Goal: Task Accomplishment & Management: Complete application form

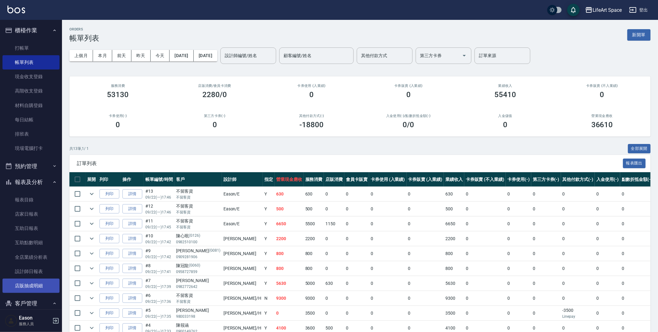
click at [29, 282] on link "店販抽成明細" at bounding box center [30, 285] width 57 height 14
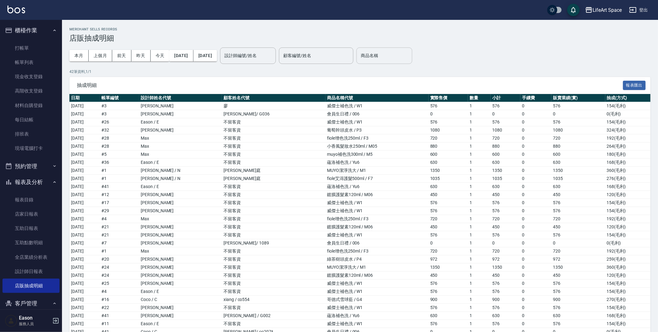
click at [409, 49] on div "商品名稱" at bounding box center [385, 55] width 56 height 16
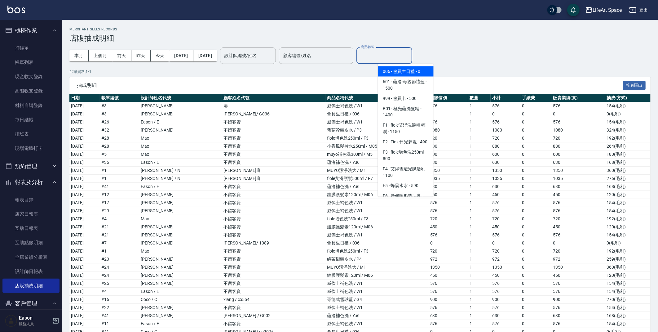
click at [422, 66] on span "006 - 會員生日禮 - 0" at bounding box center [406, 71] width 56 height 10
type input "會員生日禮"
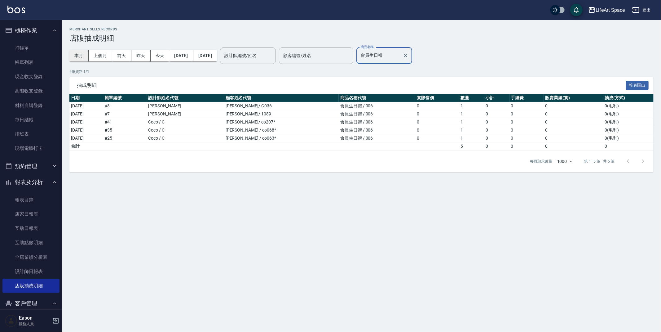
click at [83, 54] on button "本月" at bounding box center [78, 55] width 19 height 11
click at [459, 147] on td "5" at bounding box center [471, 146] width 25 height 8
click at [16, 67] on link "帳單列表" at bounding box center [30, 62] width 57 height 14
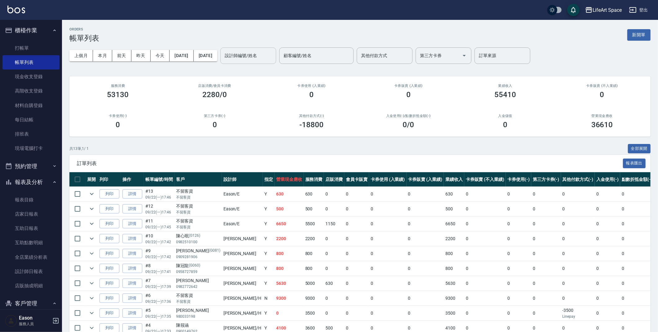
click at [253, 53] on input "設計師編號/姓名" at bounding box center [248, 55] width 50 height 11
click at [268, 84] on span "Roi (無代號)" at bounding box center [258, 81] width 22 height 7
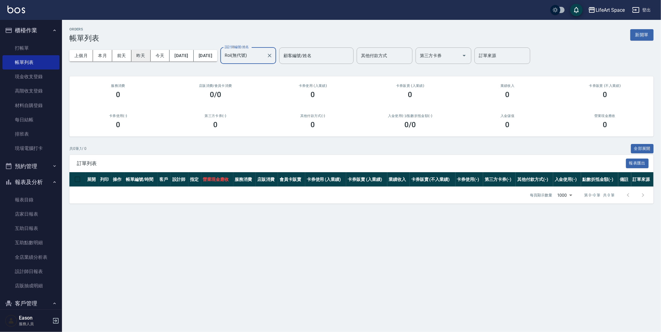
type input "Roi(無代號)"
click at [145, 53] on button "昨天" at bounding box center [140, 55] width 19 height 11
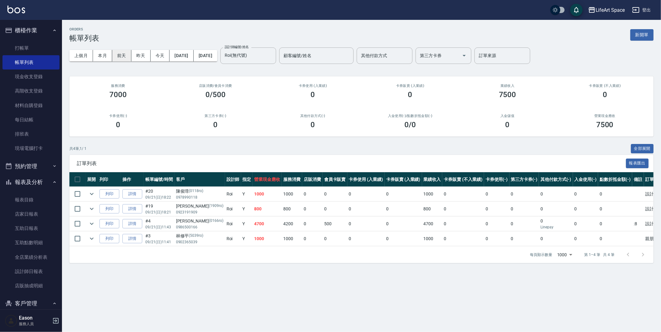
click at [126, 56] on button "前天" at bounding box center [121, 55] width 19 height 11
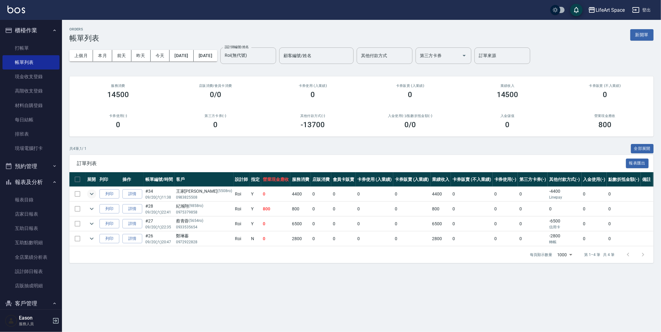
click at [91, 192] on icon "expand row" at bounding box center [91, 193] width 7 height 7
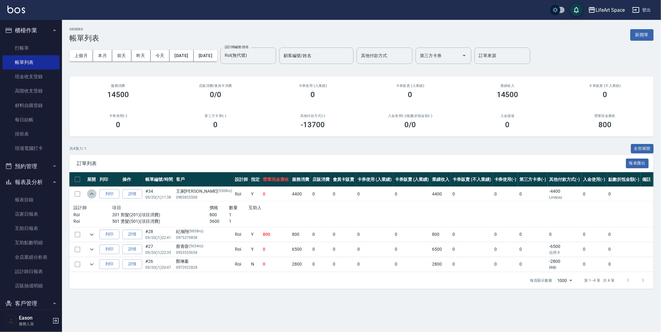
click at [91, 191] on icon "expand row" at bounding box center [91, 193] width 7 height 7
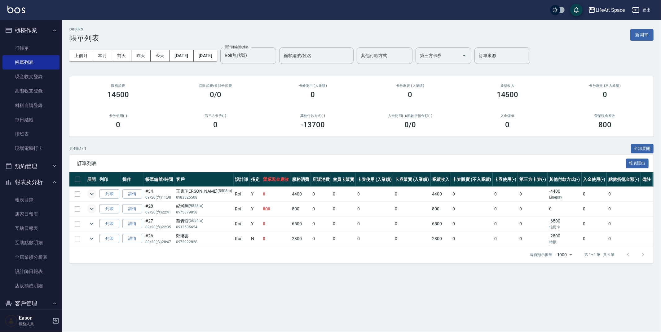
click at [91, 207] on icon "expand row" at bounding box center [91, 208] width 7 height 7
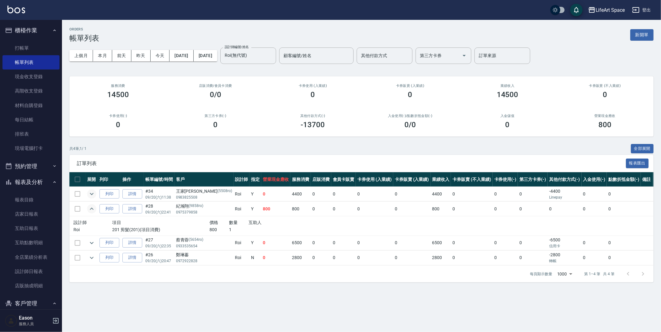
click at [91, 207] on icon "expand row" at bounding box center [91, 208] width 7 height 7
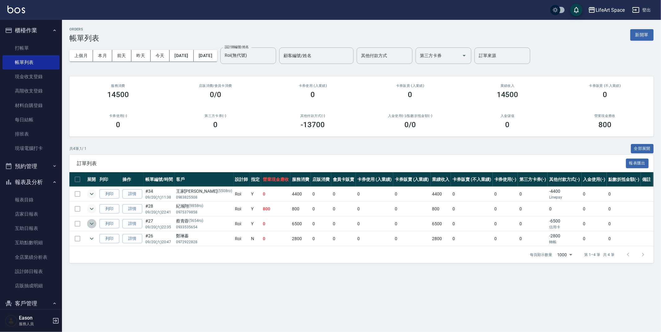
click at [92, 224] on icon "expand row" at bounding box center [92, 224] width 4 height 2
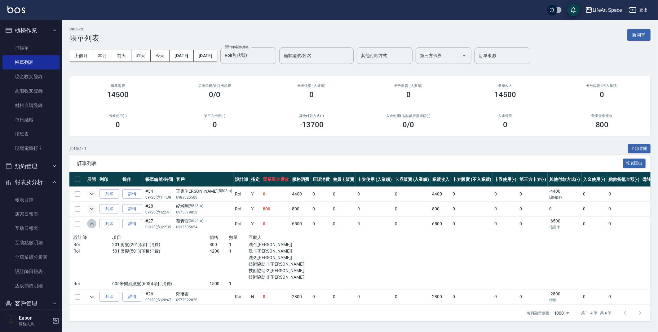
click at [93, 224] on icon "expand row" at bounding box center [92, 223] width 4 height 2
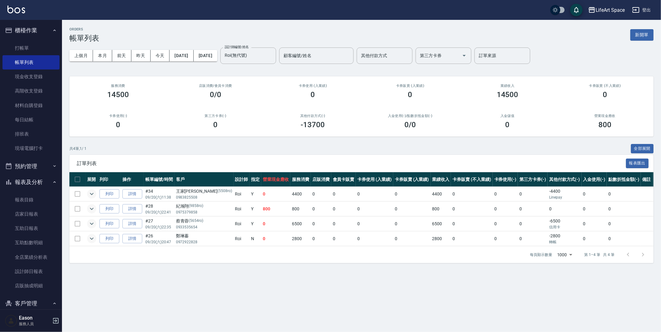
click at [94, 237] on icon "expand row" at bounding box center [91, 238] width 7 height 7
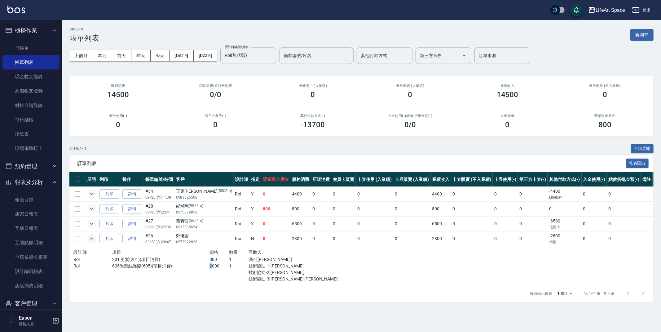
drag, startPoint x: 190, startPoint y: 268, endPoint x: 198, endPoint y: 268, distance: 7.8
click at [196, 268] on div "Roi 605米樂絲護髮(605)(項目消費) 2000 1 技術協助-1[[PERSON_NAME]] 技術協助-2[[PERSON_NAME]] 技術協助…" at bounding box center [189, 273] width 233 height 20
click at [204, 283] on div "設計師 項目 價格 數量 互助人 Roi 201 剪髮(201)(項目消費) 800 1 洗-1[[PERSON_NAME]] Roi 605米樂絲護髮(60…" at bounding box center [190, 265] width 238 height 39
click at [135, 241] on link "詳情" at bounding box center [132, 239] width 20 height 10
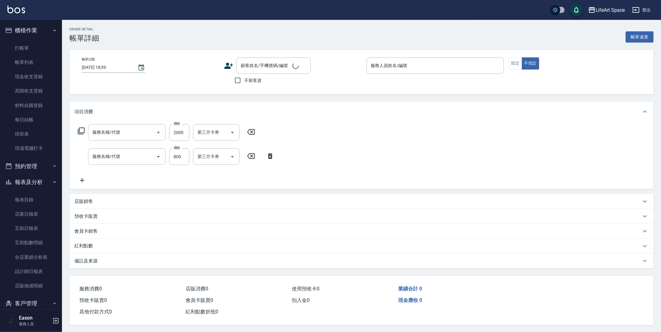
type input "[DATE] 20:47"
type input "Roi(無代號)"
type input "5"
type input "過路客"
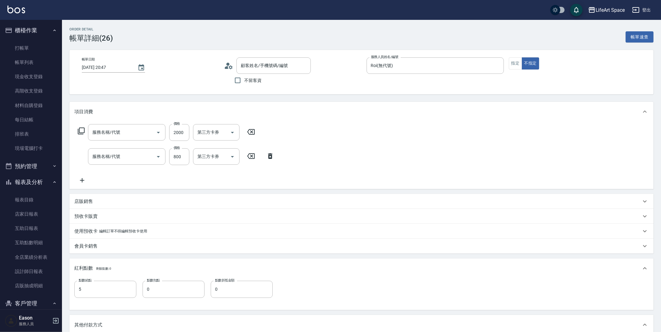
type input "605米樂絲護髮(605)"
type input "201 剪髮(201)"
type input "[PERSON_NAME]/0972922828/"
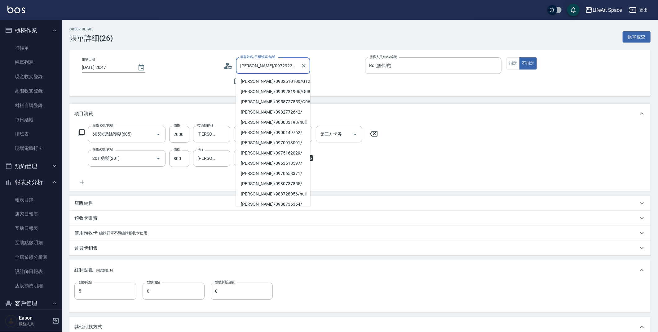
drag, startPoint x: 242, startPoint y: 68, endPoint x: 285, endPoint y: 67, distance: 43.4
click at [285, 67] on input "[PERSON_NAME]/0972922828/" at bounding box center [269, 65] width 60 height 11
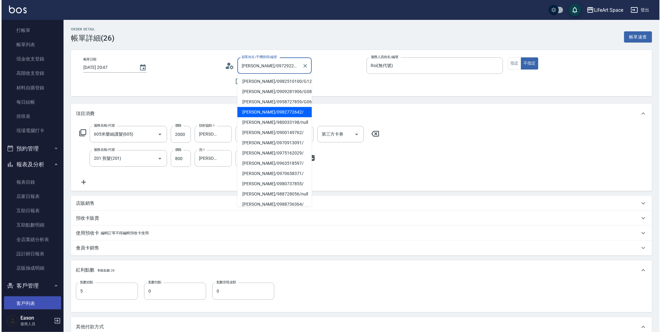
scroll to position [105, 0]
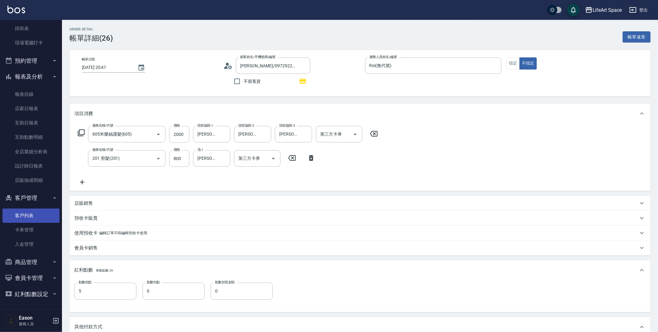
click at [20, 213] on link "客戶列表" at bounding box center [30, 215] width 57 height 14
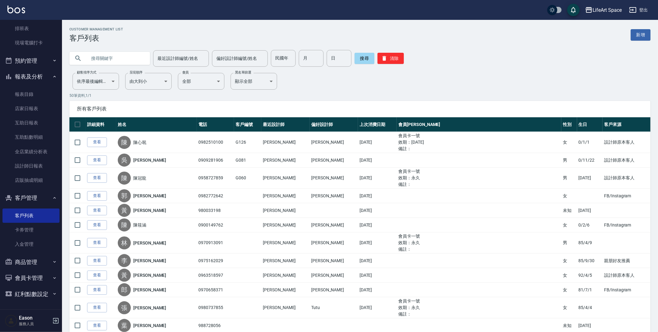
click at [96, 60] on input "text" at bounding box center [116, 58] width 58 height 17
paste input "[PERSON_NAME]/0972922828/"
type input "0972922828"
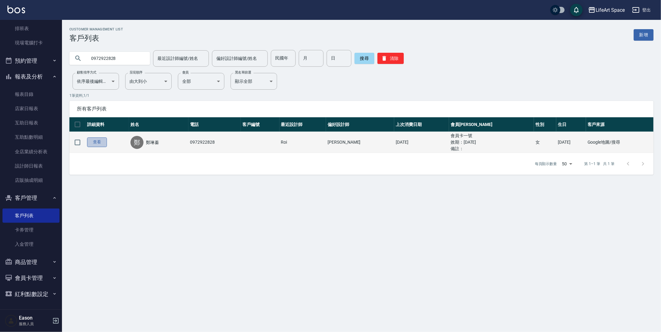
click at [99, 142] on link "查看" at bounding box center [97, 142] width 20 height 10
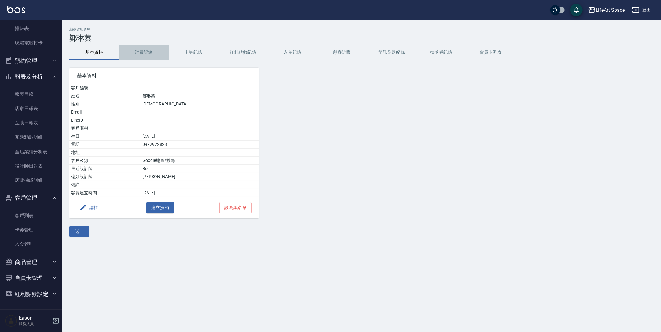
click at [145, 49] on button "消費記錄" at bounding box center [144, 52] width 50 height 15
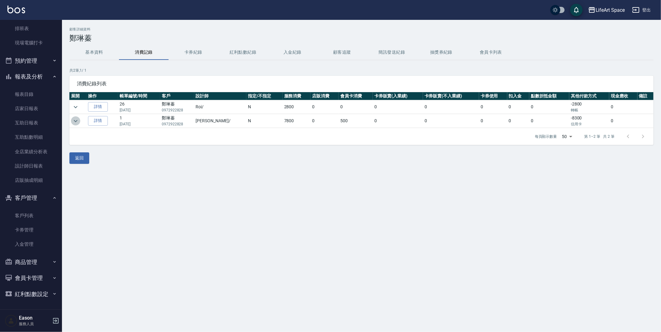
click at [77, 121] on icon "expand row" at bounding box center [75, 120] width 7 height 7
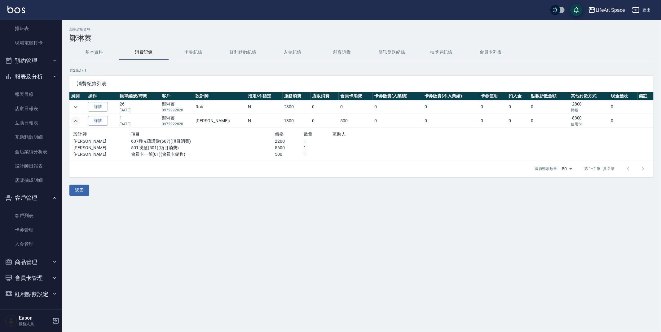
click at [89, 55] on button "基本資料" at bounding box center [94, 52] width 50 height 15
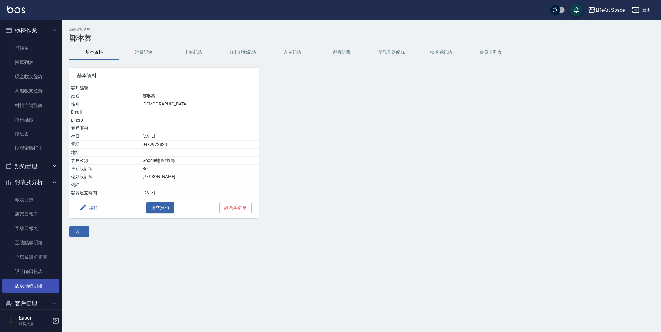
click at [30, 283] on link "店販抽成明細" at bounding box center [30, 285] width 57 height 14
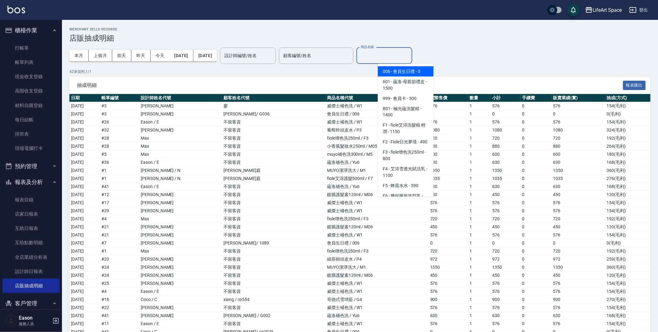
drag, startPoint x: 382, startPoint y: 53, endPoint x: 384, endPoint y: 62, distance: 8.6
click at [382, 53] on input "商品名稱" at bounding box center [384, 55] width 50 height 11
click at [392, 73] on span "006 - 會員生日禮 - 0" at bounding box center [406, 71] width 56 height 10
type input "會員生日禮"
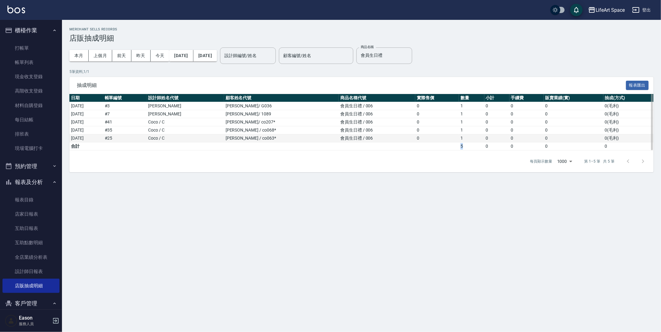
drag, startPoint x: 446, startPoint y: 148, endPoint x: 457, endPoint y: 141, distance: 13.0
click at [459, 142] on tr "合計 5 0 0 0 0" at bounding box center [361, 146] width 584 height 8
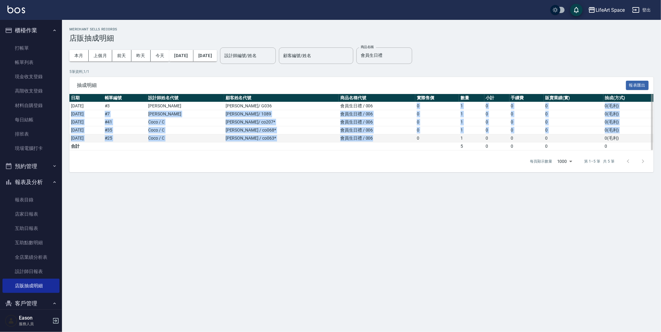
drag, startPoint x: 406, startPoint y: 107, endPoint x: 403, endPoint y: 137, distance: 30.9
click at [403, 137] on tbody "[DATE] # 3 [PERSON_NAME] [PERSON_NAME]/ G036 會員生日禮 / 006 0 1 0 0 0 0 ( 毛利 ) [DA…" at bounding box center [361, 126] width 584 height 48
click at [36, 52] on link "打帳單" at bounding box center [30, 48] width 57 height 14
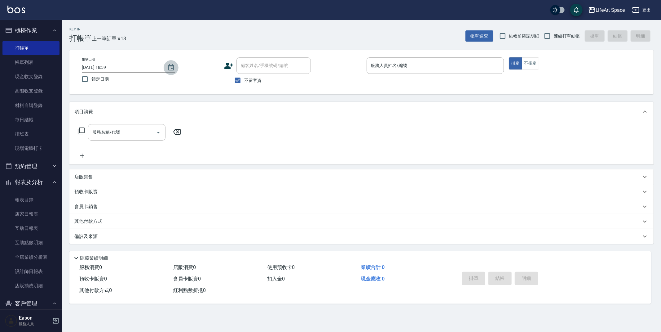
click at [172, 71] on icon "Choose date, selected date is 2025-09-22" at bounding box center [170, 67] width 7 height 7
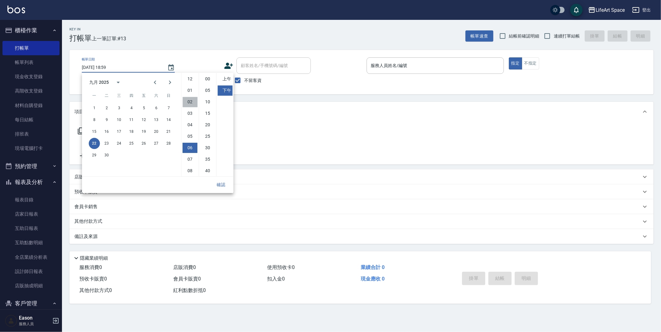
click at [191, 102] on li "02" at bounding box center [190, 102] width 15 height 10
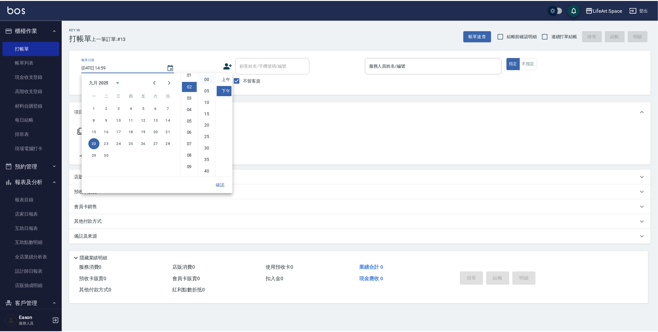
scroll to position [23, 0]
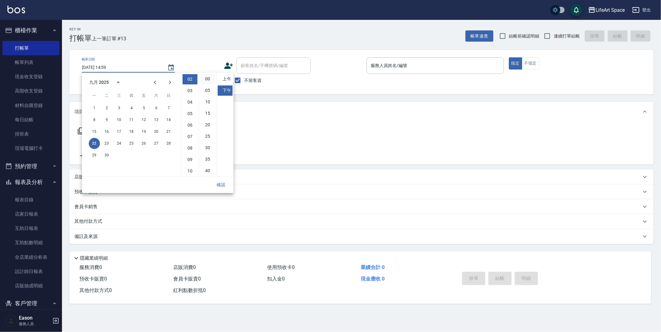
click at [202, 81] on li "00" at bounding box center [207, 79] width 15 height 10
type input "[DATE] 14:00"
click at [260, 87] on div "帳單日期 [DATE] 14:00 鎖定日期 顧客姓名/手機號碼/編號 顧客姓名/手機號碼/編號 不留客資 服務人員姓名/編號 服務人員姓名/編號 指定 不指定" at bounding box center [361, 72] width 584 height 44
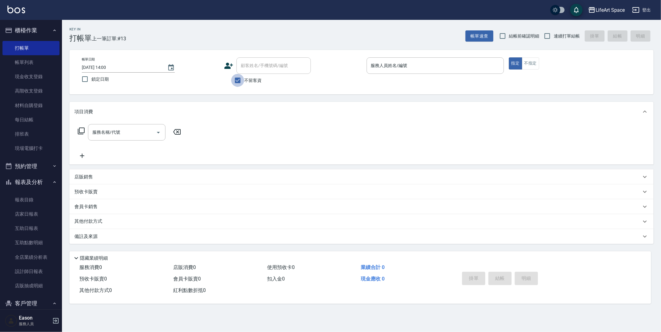
click at [242, 84] on input "不留客資" at bounding box center [237, 80] width 13 height 13
checkbox input "false"
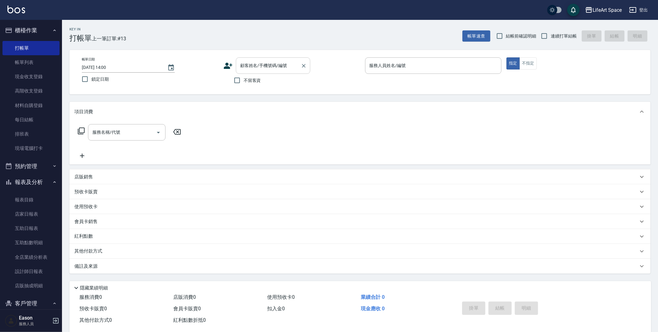
click at [255, 66] on div "顧客姓名/手機號碼/編號 顧客姓名/手機號碼/編號" at bounding box center [273, 65] width 74 height 16
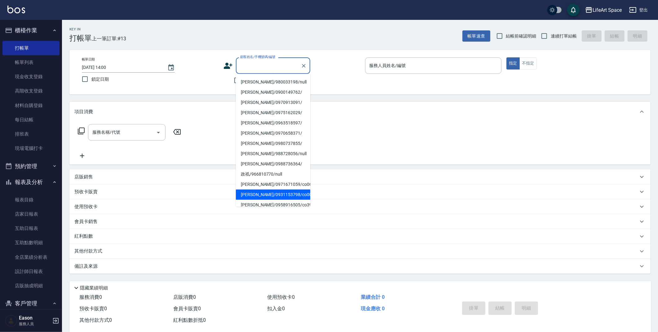
scroll to position [77, 0]
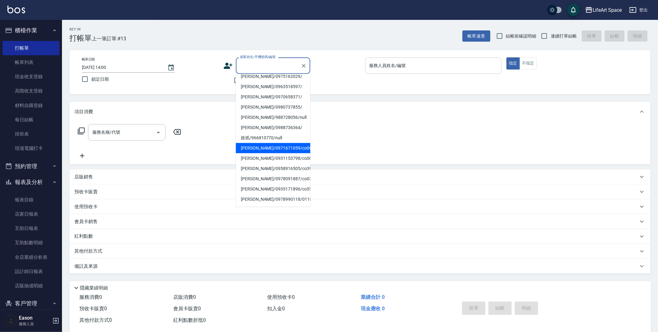
click at [391, 69] on input "服務人員姓名/編號" at bounding box center [433, 65] width 131 height 11
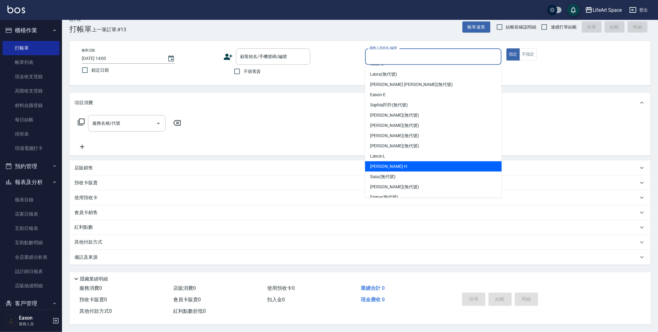
scroll to position [0, 0]
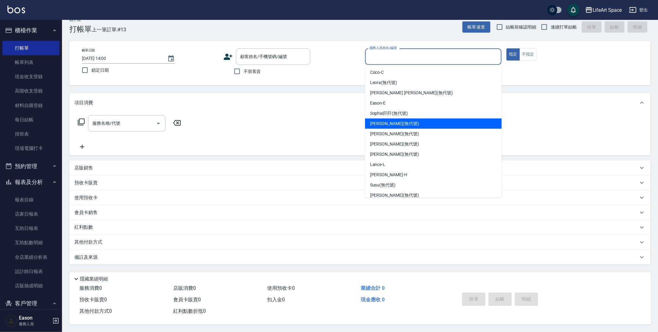
click at [392, 120] on span "[PERSON_NAME] (無代號)" at bounding box center [394, 123] width 49 height 7
type input "[PERSON_NAME](無代號)"
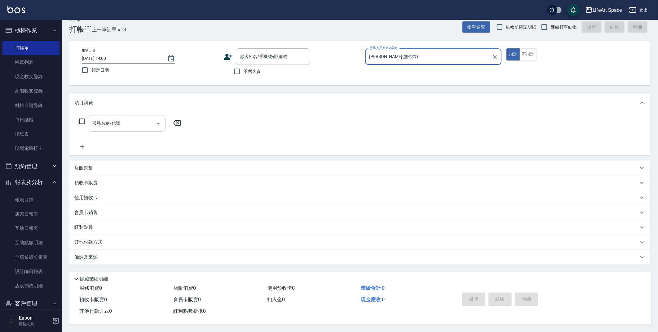
click at [145, 122] on input "服務名稱/代號" at bounding box center [122, 123] width 63 height 11
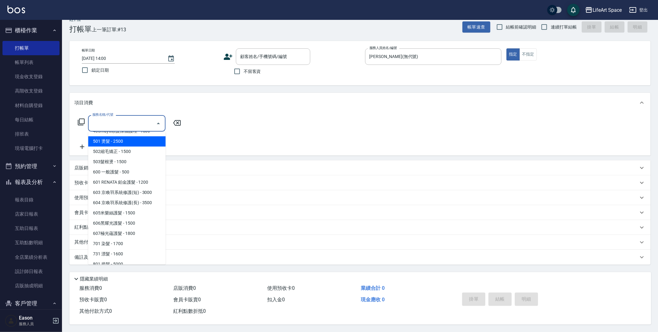
scroll to position [97, 0]
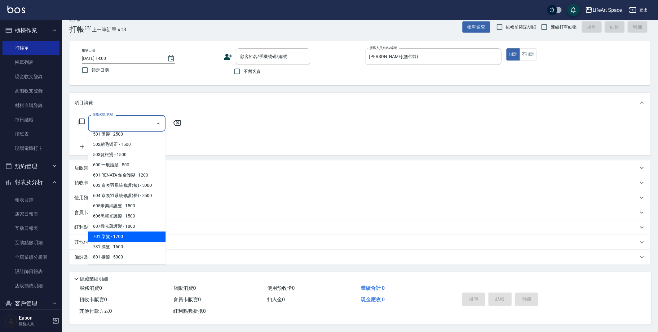
click at [135, 232] on span "701 染髮 - 1700" at bounding box center [127, 236] width 78 height 10
type input "701 染髮(701)"
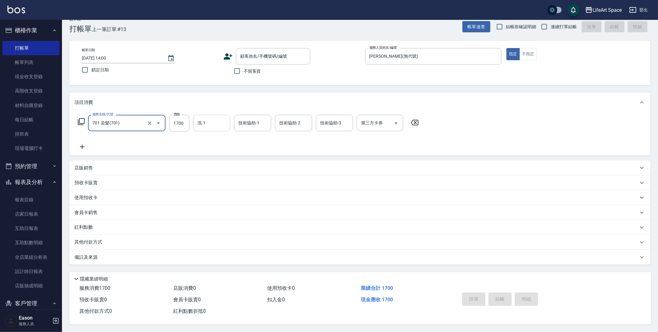
click at [210, 118] on input "洗-1" at bounding box center [212, 123] width 32 height 11
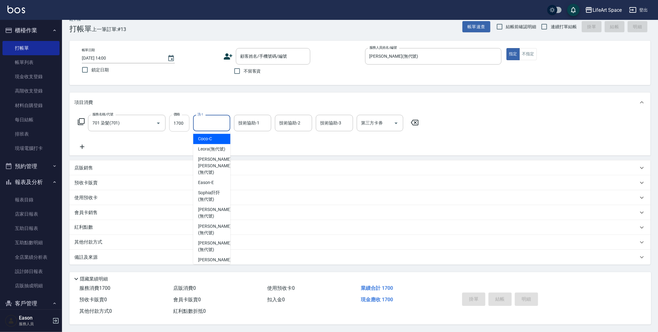
click at [184, 122] on input "1700" at bounding box center [179, 123] width 20 height 17
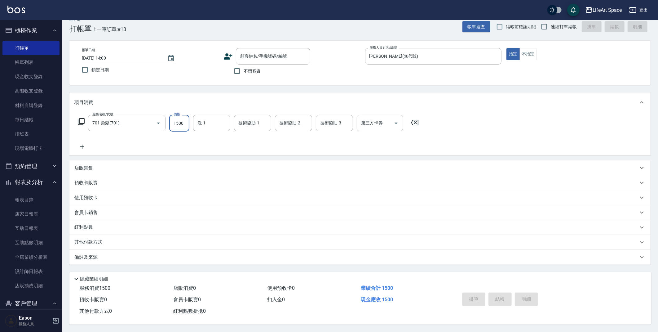
type input "1500"
click at [196, 136] on div "服務名稱/代號 701 染髮(701) 服務名稱/代號 價格 1500 價格 洗-1 洗-1 技術協助-1 技術協助-1 技術協助-2 技術協助-2 技術協助…" at bounding box center [248, 133] width 348 height 36
click at [237, 67] on input "不留客資" at bounding box center [237, 70] width 13 height 13
checkbox input "true"
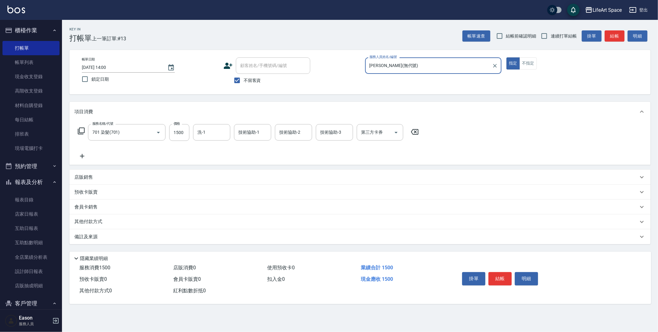
scroll to position [0, 0]
click at [502, 279] on button "結帳" at bounding box center [500, 278] width 23 height 13
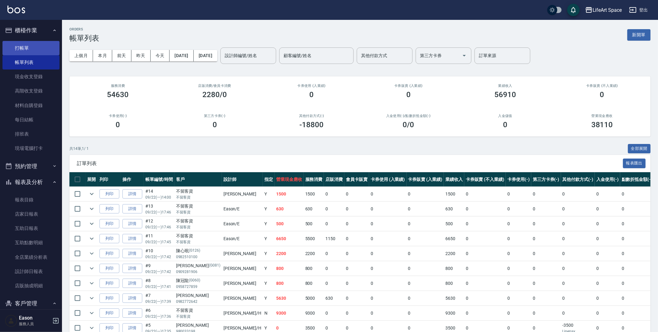
click at [23, 43] on link "打帳單" at bounding box center [30, 48] width 57 height 14
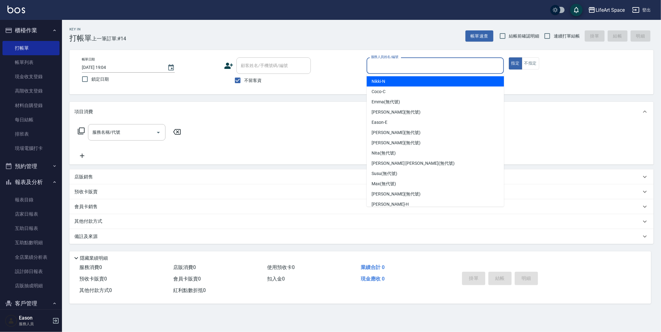
click at [424, 64] on input "服務人員姓名/編號" at bounding box center [436, 65] width 132 height 11
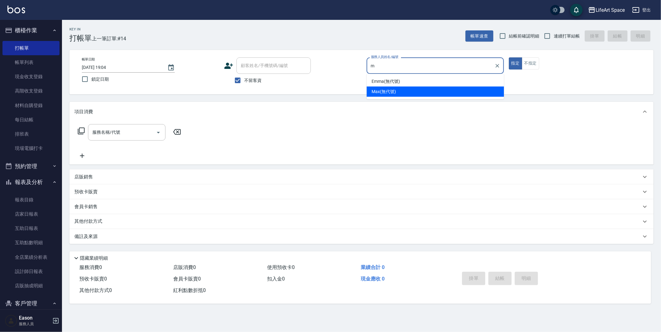
click at [397, 90] on div "Max (無代號)" at bounding box center [435, 92] width 137 height 10
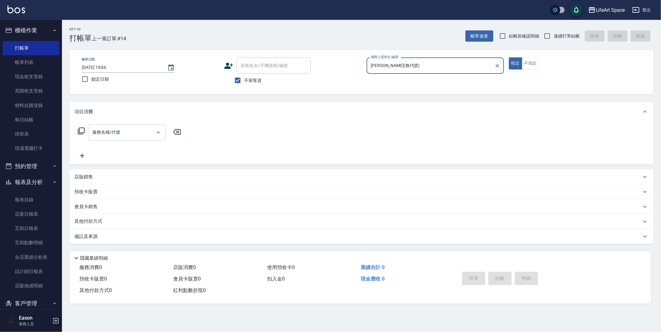
type input "[PERSON_NAME](無代號)"
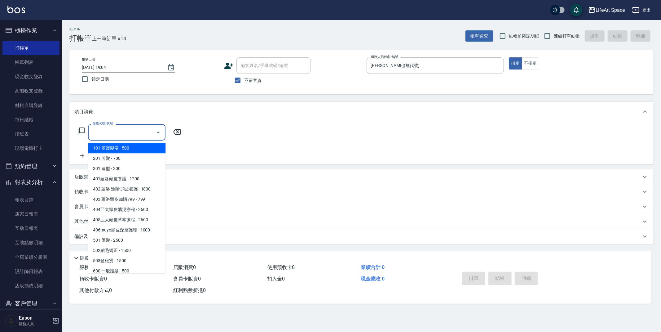
click at [131, 135] on input "服務名稱/代號" at bounding box center [122, 132] width 63 height 11
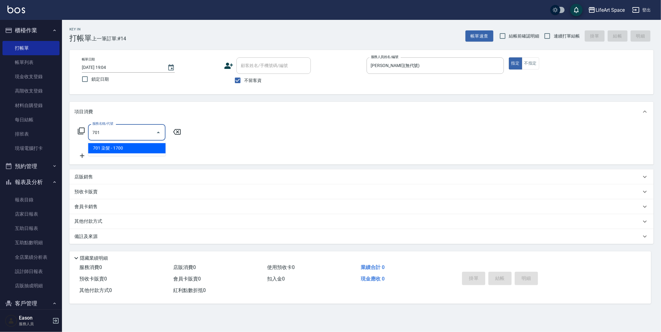
click at [118, 144] on span "701 染髮 - 1700" at bounding box center [127, 148] width 78 height 10
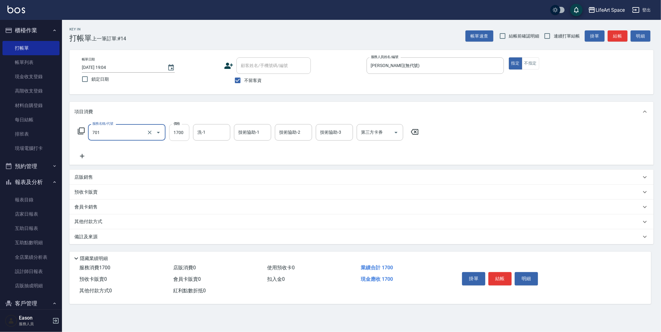
type input "701 染髮(701)"
click at [186, 133] on input "1700" at bounding box center [179, 132] width 20 height 17
type input "7500"
click at [86, 155] on icon at bounding box center [82, 155] width 16 height 7
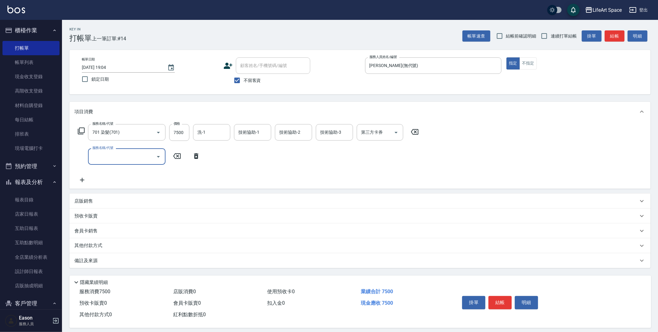
drag, startPoint x: 86, startPoint y: 155, endPoint x: 116, endPoint y: 156, distance: 30.1
click at [116, 156] on input "服務名稱/代號" at bounding box center [122, 156] width 63 height 11
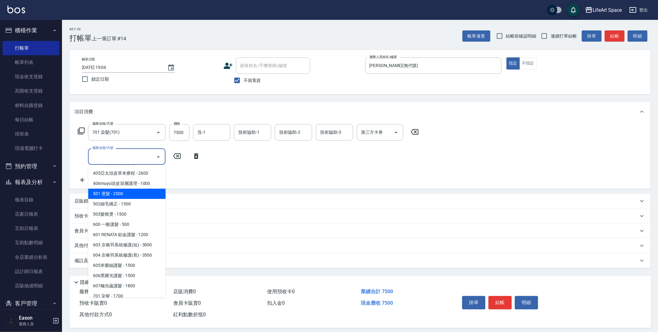
scroll to position [97, 0]
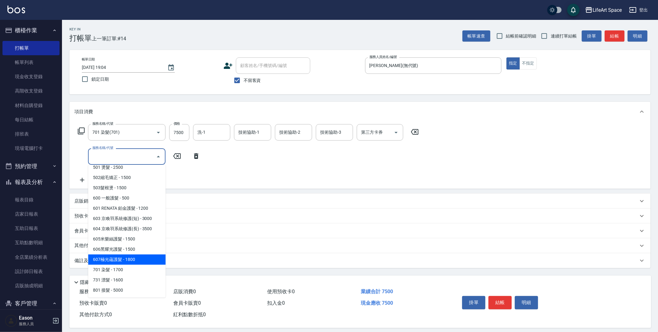
drag, startPoint x: 133, startPoint y: 260, endPoint x: 174, endPoint y: 165, distance: 102.8
click at [133, 260] on span "607極光蘊護髮 - 1800" at bounding box center [127, 259] width 78 height 10
type input "607極光蘊護髮(607)"
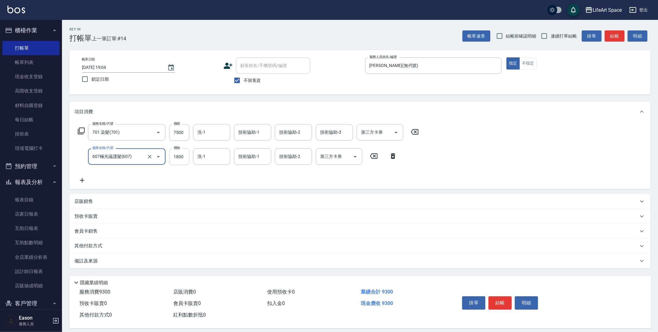
click at [182, 155] on input "1800" at bounding box center [179, 156] width 20 height 17
type input "2200"
click at [243, 135] on div "技術協助-1 技術協助-1" at bounding box center [252, 132] width 37 height 16
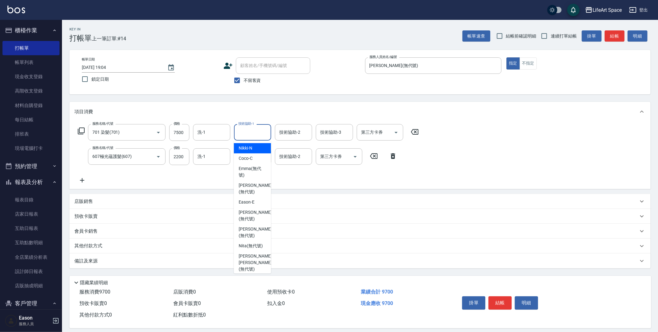
type input "n"
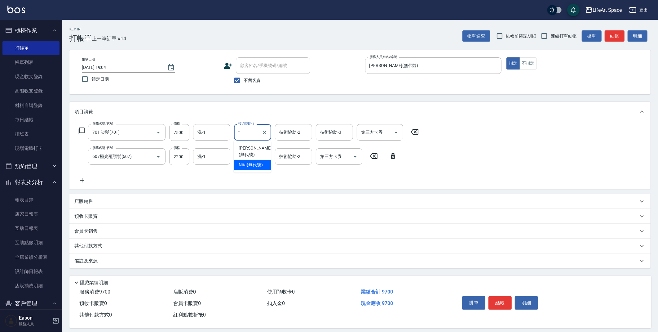
click at [257, 162] on span "Nita (無代號)" at bounding box center [251, 165] width 24 height 7
type input "Nita (無代號)"
click at [296, 135] on input "技術協助-2" at bounding box center [294, 132] width 32 height 11
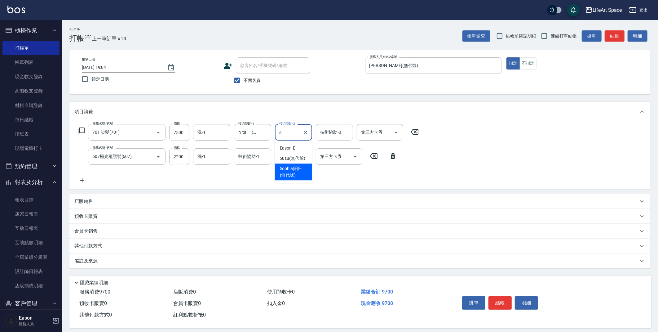
drag, startPoint x: 295, startPoint y: 169, endPoint x: 324, endPoint y: 135, distance: 45.1
click at [295, 169] on span "[PERSON_NAME]阡 (無代號)" at bounding box center [293, 171] width 27 height 13
type input "[PERSON_NAME]阡(無代號)"
click at [340, 135] on input "技術協助-3" at bounding box center [335, 132] width 32 height 11
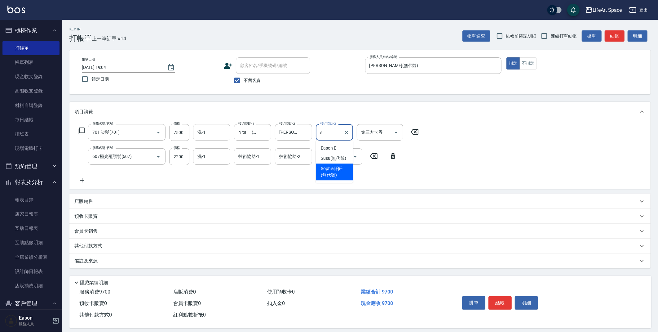
drag, startPoint x: 330, startPoint y: 175, endPoint x: 221, endPoint y: 138, distance: 114.1
click at [330, 175] on span "[PERSON_NAME]阡 (無代號)" at bounding box center [334, 171] width 27 height 13
type input "[PERSON_NAME]阡(無代號)"
click at [219, 135] on input "洗-1" at bounding box center [212, 132] width 32 height 11
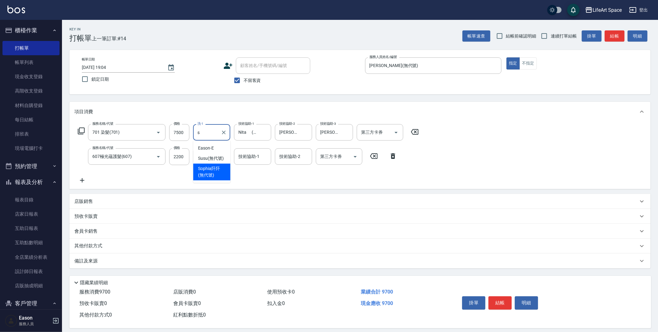
click at [215, 171] on span "[PERSON_NAME]阡 (無代號)" at bounding box center [211, 171] width 27 height 13
type input "[PERSON_NAME]阡(無代號)"
drag, startPoint x: 248, startPoint y: 158, endPoint x: 250, endPoint y: 164, distance: 6.3
click at [248, 158] on input "技術協助-1" at bounding box center [253, 156] width 32 height 11
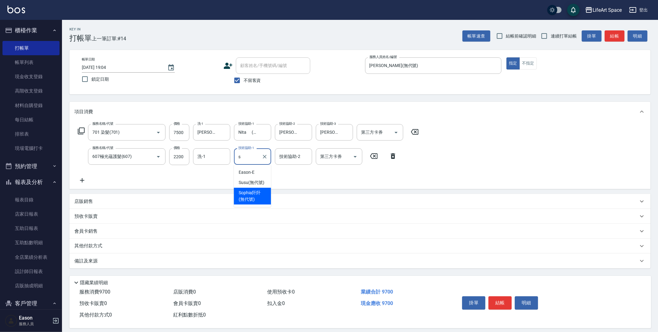
click at [254, 195] on span "[PERSON_NAME]阡 (無代號)" at bounding box center [252, 195] width 27 height 13
type input "[PERSON_NAME]阡(無代號)"
click at [301, 156] on input "技術協助-2" at bounding box center [294, 156] width 32 height 11
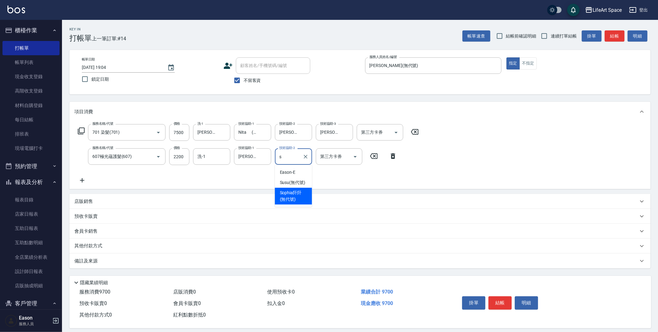
click at [297, 193] on span "[PERSON_NAME]阡 (無代號)" at bounding box center [293, 195] width 27 height 13
type input "[PERSON_NAME]阡(無代號)"
click at [217, 153] on input "洗-1" at bounding box center [212, 156] width 32 height 11
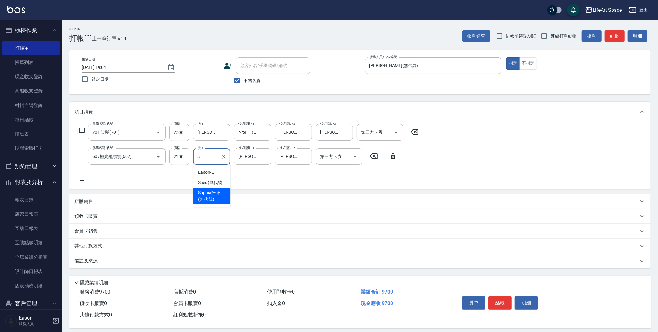
click at [214, 198] on span "[PERSON_NAME]阡 (無代號)" at bounding box center [211, 195] width 27 height 13
type input "[PERSON_NAME]阡(無代號)"
click at [171, 263] on div "備註及來源" at bounding box center [356, 261] width 564 height 7
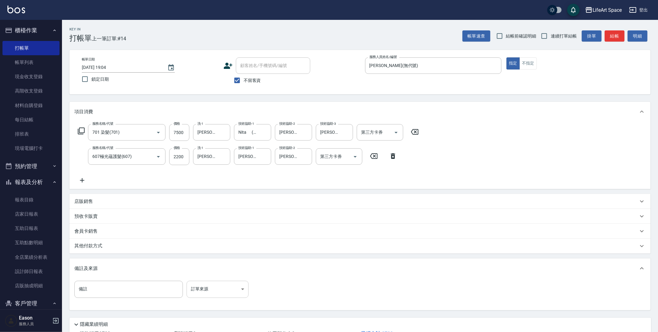
click at [215, 289] on body "LifeArt Space 登出 櫃檯作業 打帳單 帳單列表 現金收支登錄 高階收支登錄 材料自購登錄 每日結帳 排班表 現場電腦打卡 預約管理 預約管理 單…" at bounding box center [329, 188] width 658 height 377
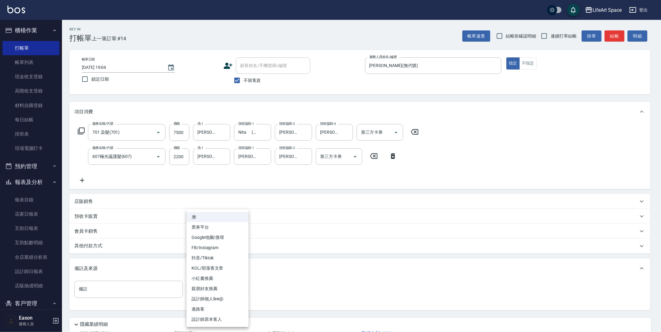
click at [219, 300] on li "設計師個人line@" at bounding box center [218, 299] width 62 height 10
type input "設計師個人line@"
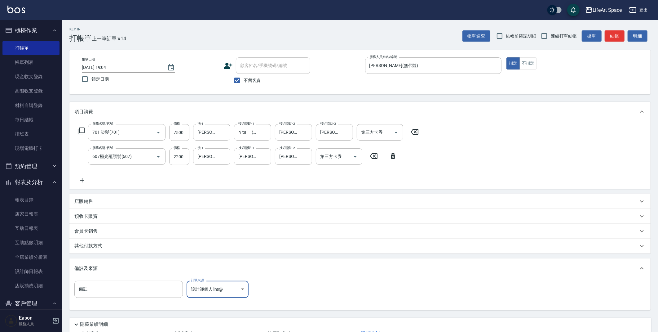
click at [125, 249] on div "其他付款方式" at bounding box center [356, 245] width 564 height 7
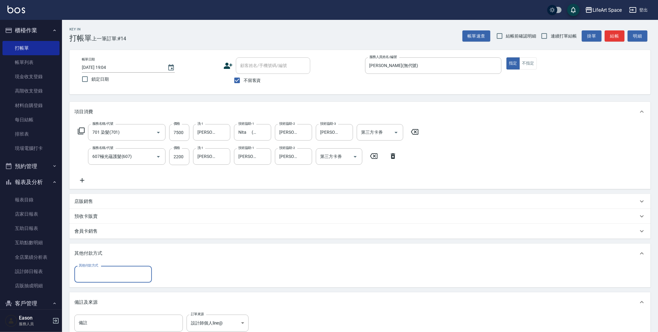
scroll to position [0, 0]
click at [121, 271] on input "其他付款方式" at bounding box center [113, 273] width 72 height 11
click at [122, 300] on span "Linepay" at bounding box center [113, 300] width 78 height 10
type input "Linepay"
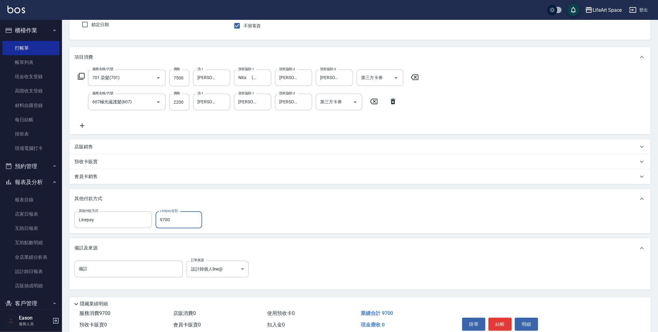
scroll to position [82, 0]
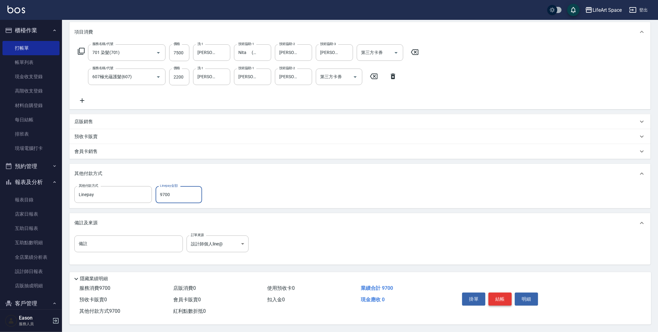
type input "9700"
click at [508, 300] on button "結帳" at bounding box center [500, 298] width 23 height 13
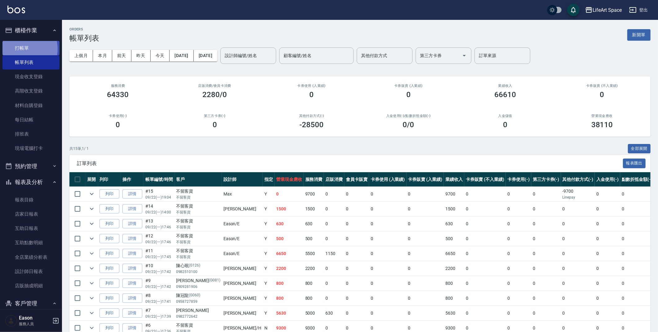
click at [19, 49] on link "打帳單" at bounding box center [30, 48] width 57 height 14
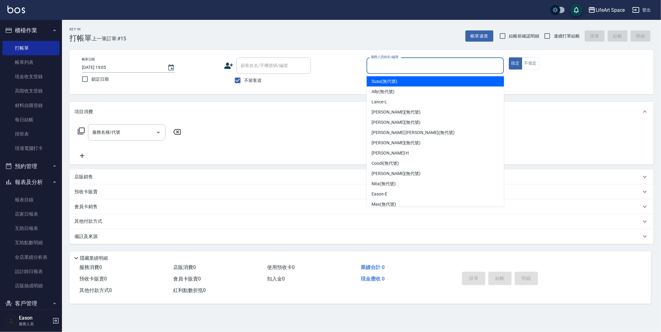
click at [414, 67] on input "服務人員姓名/編號" at bounding box center [436, 65] width 132 height 11
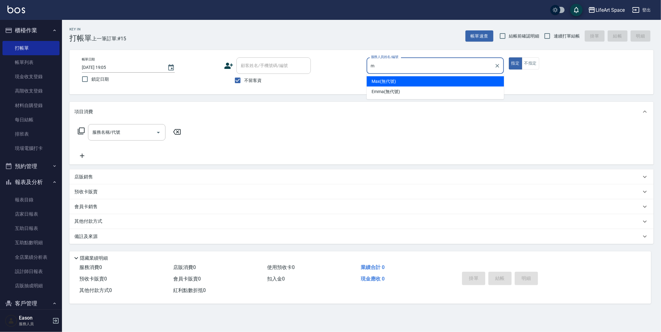
click at [394, 81] on span "Max (無代號)" at bounding box center [384, 81] width 24 height 7
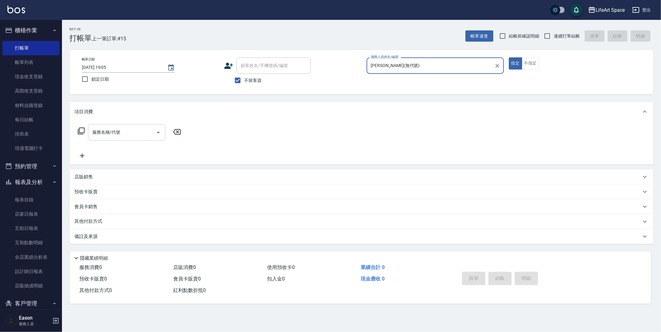
type input "[PERSON_NAME](無代號)"
click at [119, 136] on input "服務名稱/代號" at bounding box center [122, 132] width 63 height 11
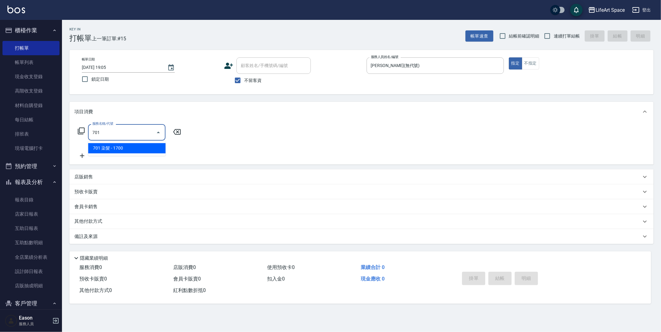
click at [137, 146] on span "701 染髮 - 1700" at bounding box center [127, 148] width 78 height 10
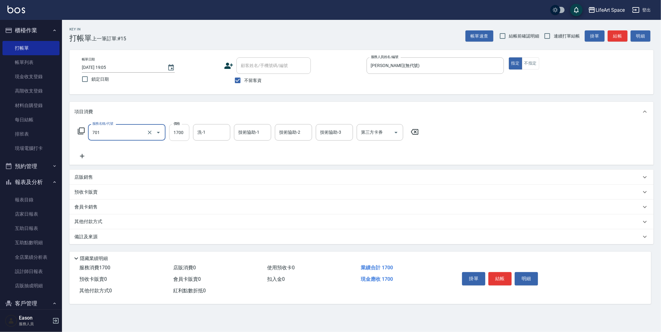
type input "701 染髮(701)"
click at [183, 132] on input "1700" at bounding box center [179, 132] width 20 height 17
type input "1880"
click at [85, 154] on icon at bounding box center [82, 155] width 16 height 7
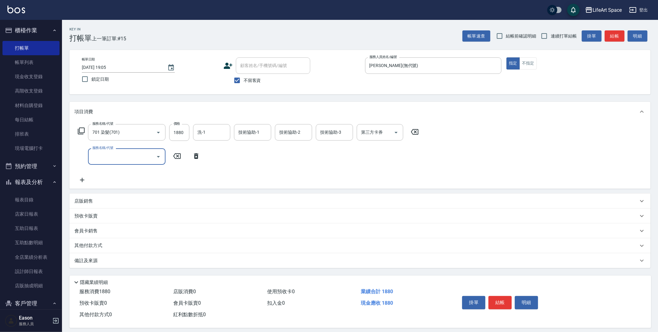
click at [119, 156] on input "服務名稱/代號" at bounding box center [122, 156] width 63 height 11
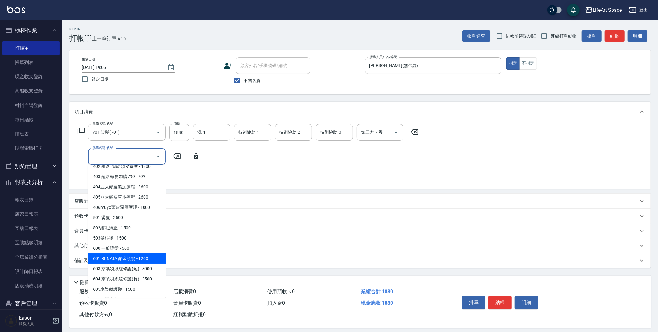
scroll to position [97, 0]
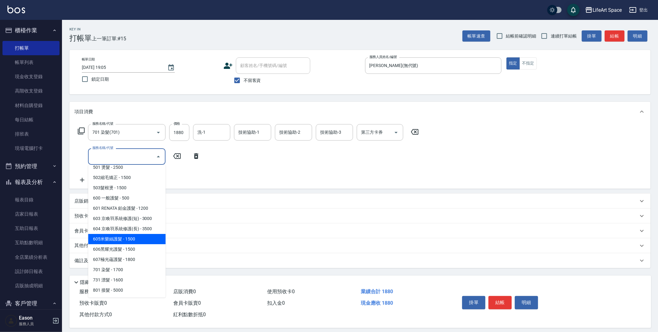
click at [145, 241] on span "605米樂絲護髮 - 1500" at bounding box center [127, 239] width 78 height 10
type input "605米樂絲護髮(605)"
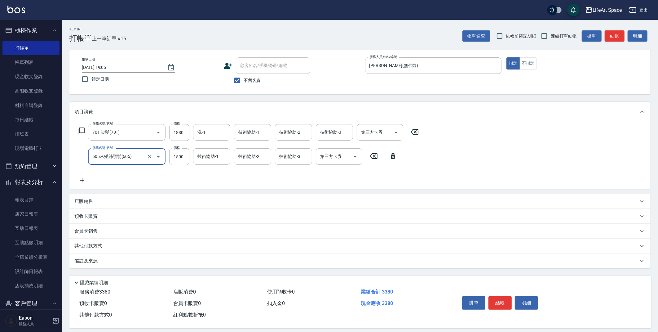
click at [245, 134] on div "技術協助-1 技術協助-1" at bounding box center [252, 132] width 37 height 16
click at [257, 162] on div "Nita (無代號)" at bounding box center [252, 165] width 37 height 10
type input "Nita (無代號)"
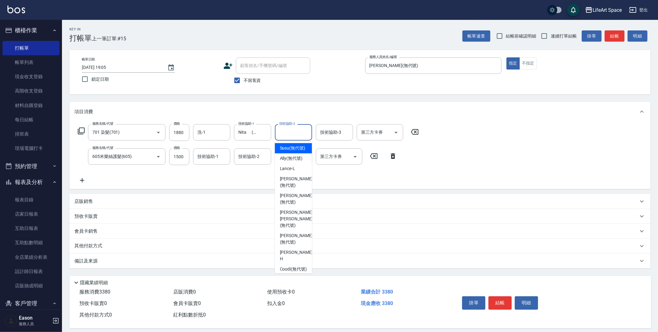
click at [286, 136] on input "技術協助-2" at bounding box center [294, 132] width 32 height 11
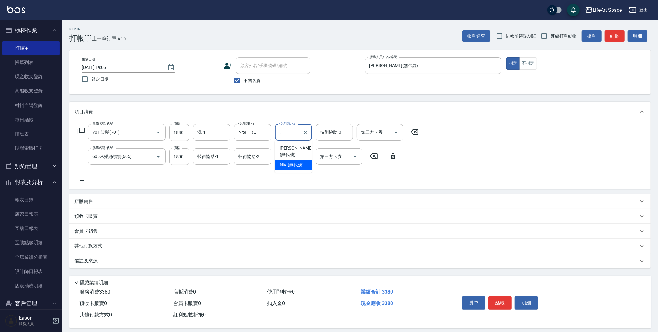
click at [290, 162] on span "Nita (無代號)" at bounding box center [292, 165] width 24 height 7
type input "Nita (無代號)"
click at [331, 135] on input "技術協助-3" at bounding box center [335, 132] width 32 height 11
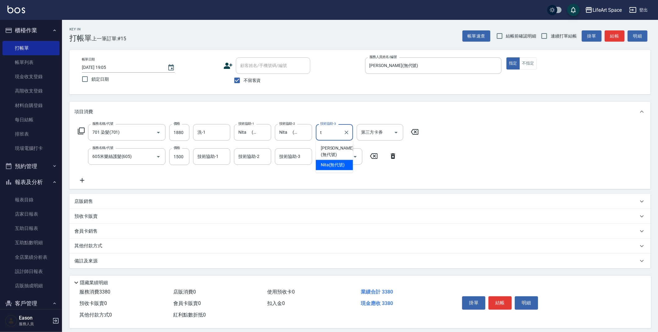
click at [331, 162] on span "Nita (無代號)" at bounding box center [333, 165] width 24 height 7
type input "Nita (無代號)"
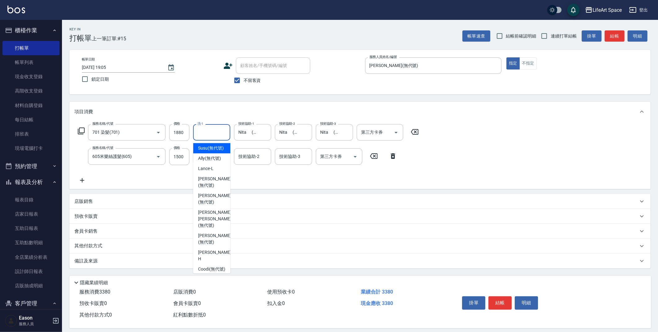
click at [210, 129] on input "洗-1" at bounding box center [212, 132] width 32 height 11
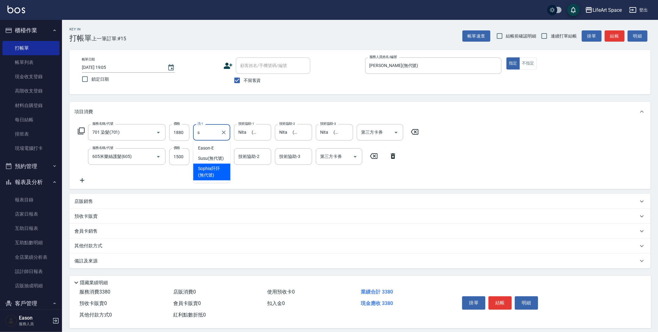
click at [218, 172] on span "[PERSON_NAME]阡 (無代號)" at bounding box center [211, 171] width 27 height 13
type input "[PERSON_NAME]阡(無代號)"
click at [254, 154] on div "技術協助-2 技術協助-2" at bounding box center [252, 156] width 37 height 16
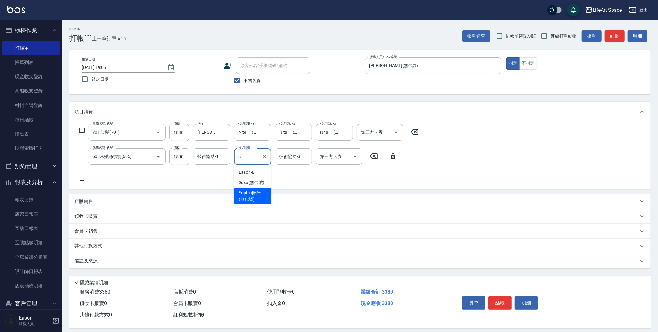
drag, startPoint x: 258, startPoint y: 182, endPoint x: 258, endPoint y: 191, distance: 9.0
click at [258, 191] on ul "Eason -E Susu (無代號) [PERSON_NAME]阡阡 (無代號)" at bounding box center [252, 186] width 37 height 42
click at [257, 191] on span "[PERSON_NAME]阡 (無代號)" at bounding box center [252, 195] width 27 height 13
type input "[PERSON_NAME]阡(無代號)"
click at [283, 161] on input "技術協助-3" at bounding box center [294, 156] width 32 height 11
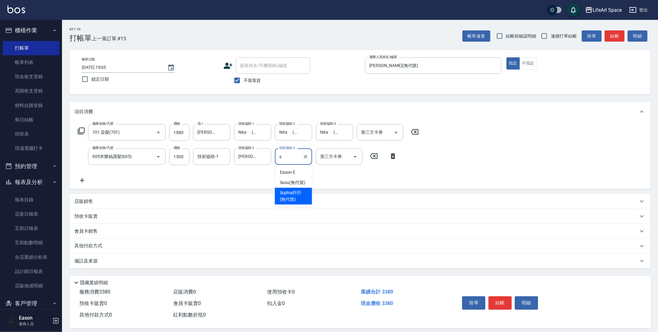
click at [286, 193] on span "[PERSON_NAME]阡 (無代號)" at bounding box center [293, 195] width 27 height 13
type input "[PERSON_NAME]阡(無代號)"
click at [211, 155] on div "技術協助-1 技術協助-1" at bounding box center [211, 156] width 37 height 16
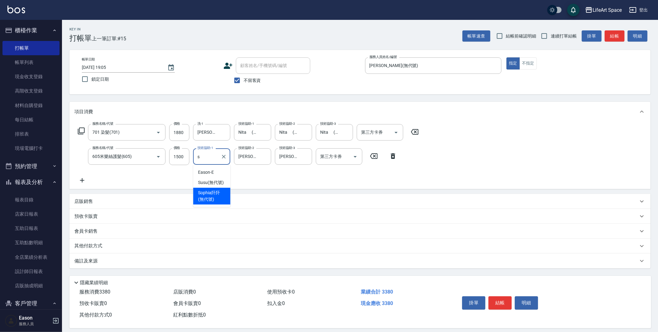
click at [212, 194] on span "[PERSON_NAME]阡 (無代號)" at bounding box center [211, 195] width 27 height 13
type input "[PERSON_NAME]阡(無代號)"
click at [215, 262] on div "備註及來源" at bounding box center [356, 261] width 564 height 7
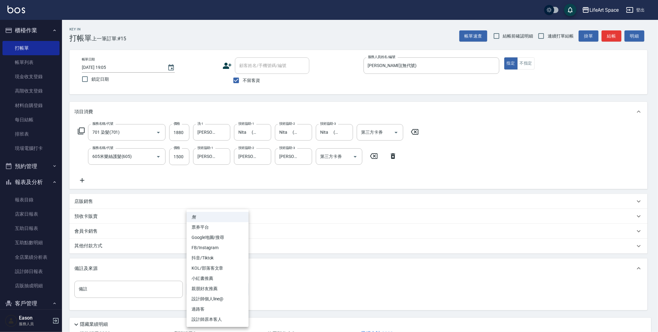
click at [234, 286] on body "LifeArt Space 登出 櫃檯作業 打帳單 帳單列表 現金收支登錄 高階收支登錄 材料自購登錄 每日結帳 排班表 現場電腦打卡 預約管理 預約管理 單…" at bounding box center [329, 188] width 658 height 377
click at [226, 320] on li "設計師原本客人" at bounding box center [218, 319] width 62 height 10
type input "設計師原本客人"
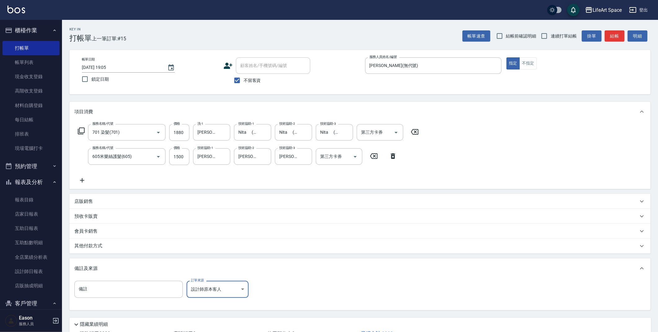
click at [184, 250] on div "其他付款方式" at bounding box center [359, 245] width 581 height 15
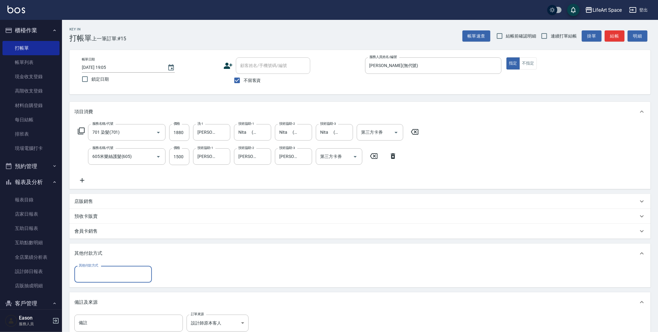
scroll to position [0, 0]
click at [135, 272] on input "其他付款方式" at bounding box center [113, 273] width 72 height 11
click at [120, 301] on span "Linepay" at bounding box center [113, 300] width 78 height 10
type input "Linepay"
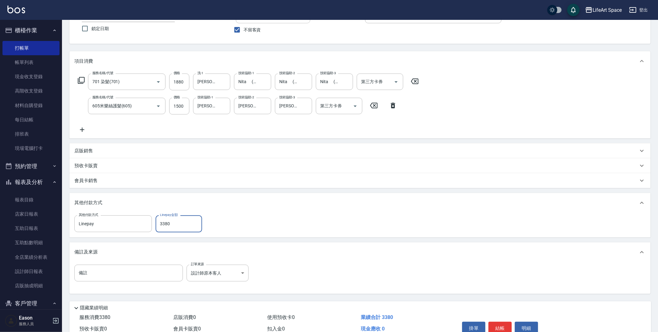
scroll to position [82, 0]
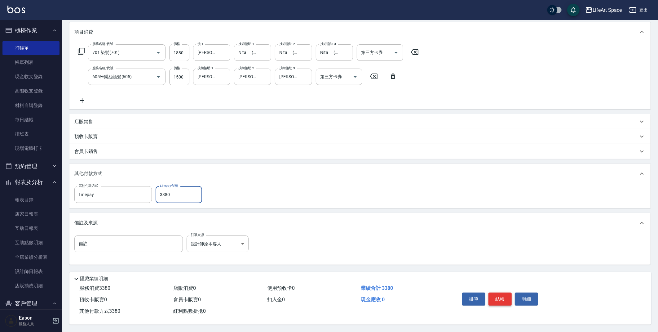
type input "3380"
click at [500, 295] on button "結帳" at bounding box center [500, 298] width 23 height 13
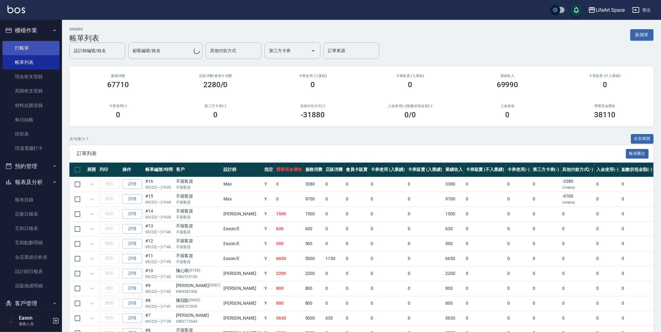
click at [46, 50] on link "打帳單" at bounding box center [30, 48] width 57 height 14
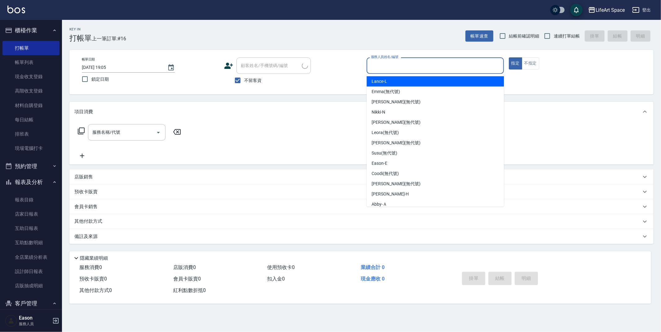
click at [430, 69] on input "服務人員姓名/編號" at bounding box center [436, 65] width 132 height 11
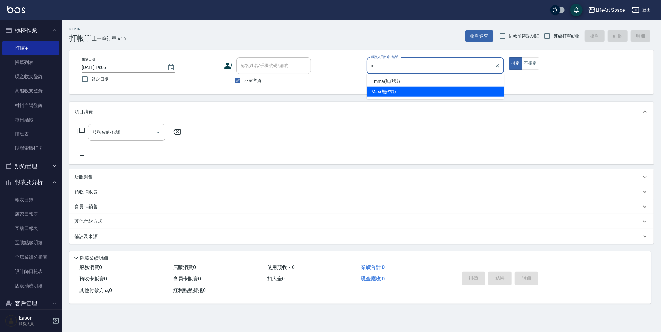
click at [402, 93] on div "Max (無代號)" at bounding box center [435, 92] width 137 height 10
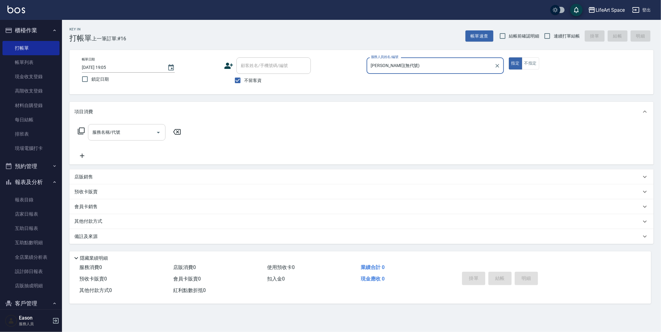
type input "[PERSON_NAME](無代號)"
click at [145, 127] on input "服務名稱/代號" at bounding box center [122, 132] width 63 height 11
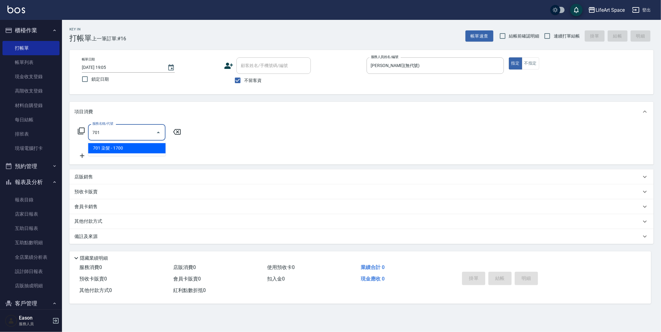
click at [119, 150] on span "701 染髮 - 1700" at bounding box center [127, 148] width 78 height 10
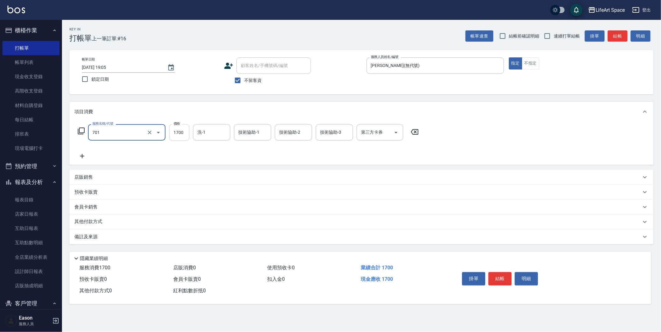
type input "701 染髮(701)"
click at [184, 135] on input "1700" at bounding box center [179, 132] width 20 height 17
type input "2380"
click at [86, 156] on icon at bounding box center [82, 155] width 16 height 7
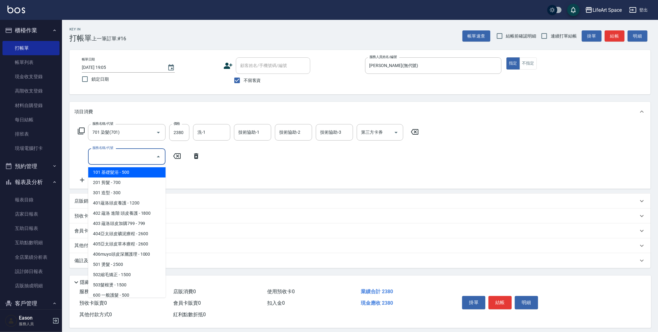
click at [110, 158] on input "服務名稱/代號" at bounding box center [122, 156] width 63 height 11
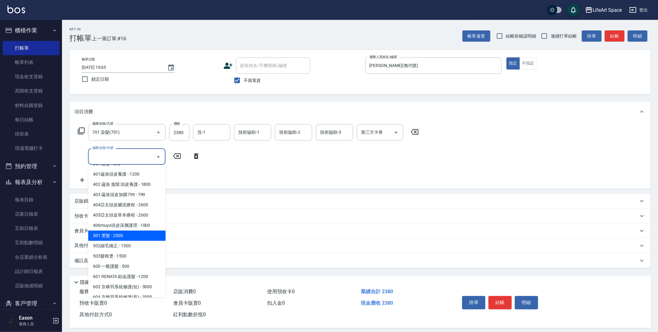
scroll to position [97, 0]
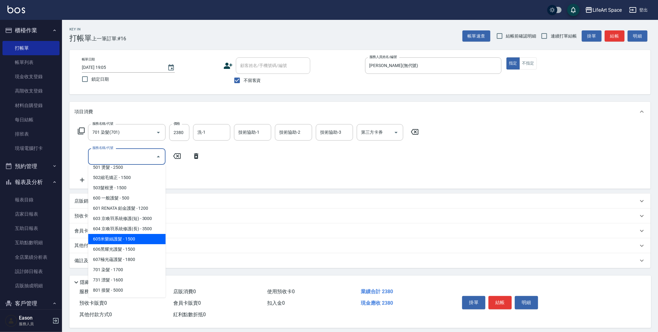
click at [144, 240] on span "605米樂絲護髮 - 1500" at bounding box center [127, 239] width 78 height 10
type input "605米樂絲護髮(605)"
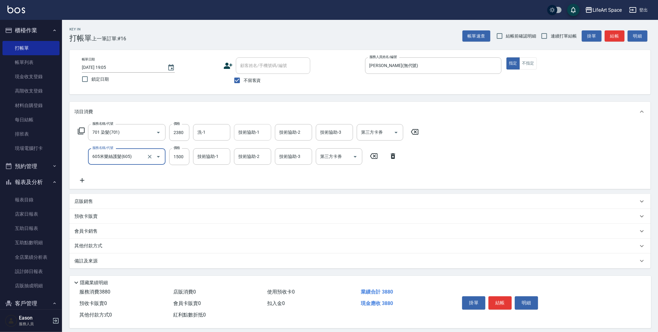
click at [248, 129] on div "技術協助-1 技術協助-1" at bounding box center [252, 132] width 37 height 16
click at [253, 169] on span "[PERSON_NAME]阡 (無代號)" at bounding box center [252, 171] width 27 height 13
type input "[PERSON_NAME]阡(無代號)"
click at [287, 134] on div "技術協助-2 技術協助-2" at bounding box center [293, 132] width 37 height 16
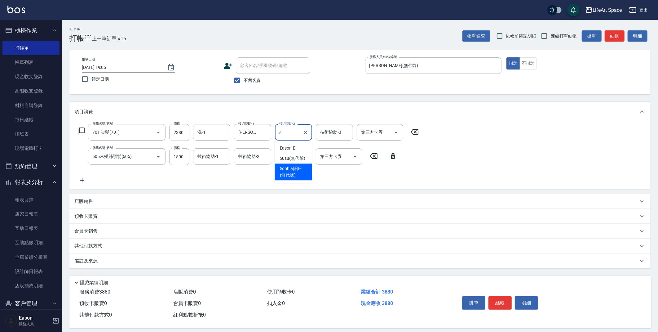
click at [301, 164] on div "[PERSON_NAME]阡 (無代號)" at bounding box center [293, 171] width 37 height 17
type input "[PERSON_NAME]阡(無代號)"
click at [328, 140] on div "服務名稱/代號 701 染髮(701) 服務名稱/代號 價格 2380 價格 洗-1 洗-1 技術協助-1 [PERSON_NAME]阡阡(無代號) 技術協助…" at bounding box center [248, 154] width 348 height 60
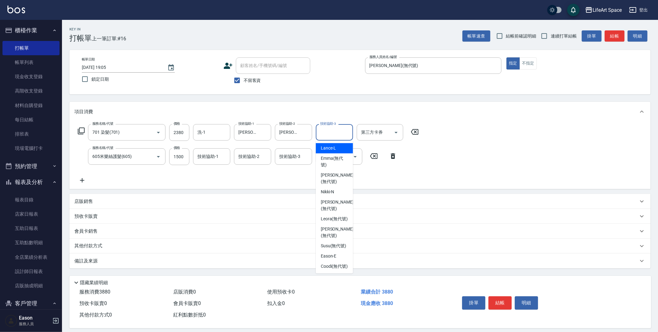
click at [329, 137] on input "技術協助-3" at bounding box center [335, 132] width 32 height 11
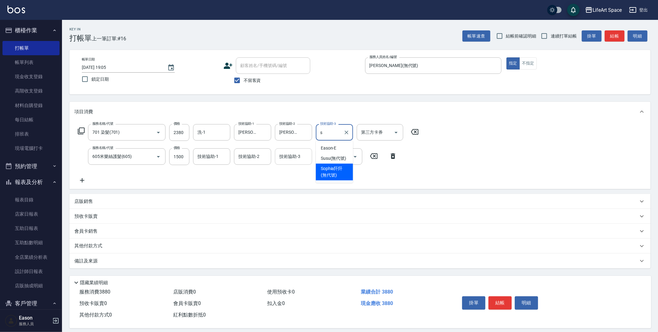
drag, startPoint x: 335, startPoint y: 175, endPoint x: 298, endPoint y: 159, distance: 40.1
click at [335, 175] on span "[PERSON_NAME]阡 (無代號)" at bounding box center [334, 171] width 27 height 13
type input "[PERSON_NAME]阡(無代號)"
click at [216, 129] on input "洗-1" at bounding box center [212, 132] width 32 height 11
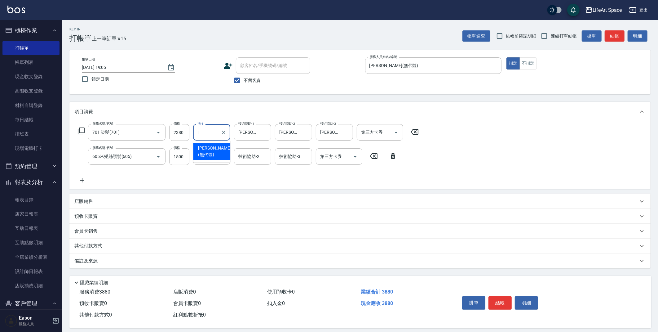
drag, startPoint x: 214, startPoint y: 148, endPoint x: 215, endPoint y: 156, distance: 7.8
click at [215, 148] on span "[PERSON_NAME] (無代號)" at bounding box center [214, 151] width 33 height 13
type input "[PERSON_NAME](無代號)"
click at [215, 156] on div "技術協助-1 技術協助-1" at bounding box center [211, 156] width 37 height 16
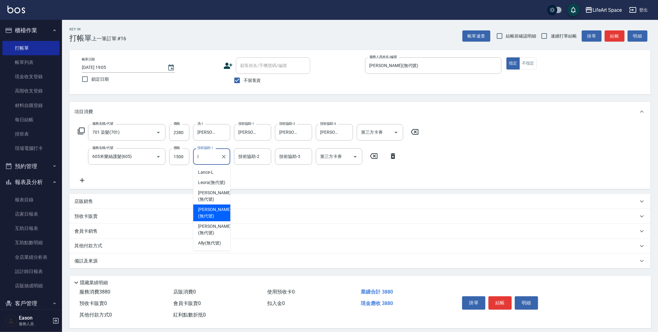
drag, startPoint x: 217, startPoint y: 203, endPoint x: 254, endPoint y: 166, distance: 52.8
click at [217, 206] on span "[PERSON_NAME] (無代號)" at bounding box center [214, 212] width 33 height 13
type input "[PERSON_NAME](無代號)"
click at [256, 161] on input "技術協助-2" at bounding box center [253, 156] width 32 height 11
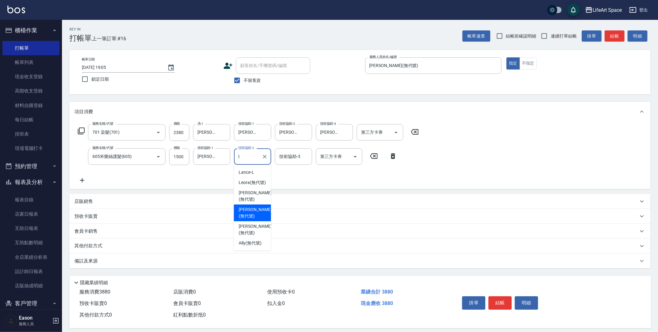
click at [255, 206] on span "[PERSON_NAME] (無代號)" at bounding box center [255, 212] width 33 height 13
type input "[PERSON_NAME](無代號)"
click at [294, 156] on div "技術協助-3 技術協助-3" at bounding box center [293, 156] width 37 height 16
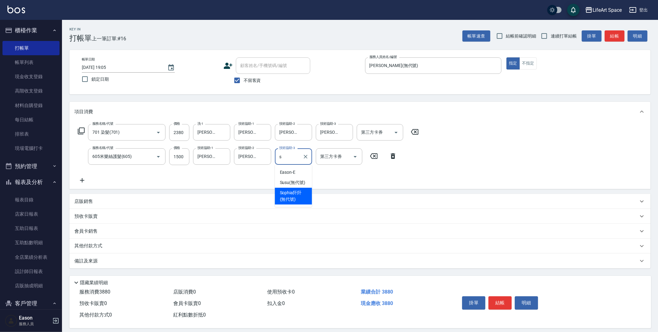
click at [295, 196] on span "[PERSON_NAME]阡 (無代號)" at bounding box center [293, 195] width 27 height 13
click at [263, 159] on icon "Clear" at bounding box center [265, 156] width 6 height 6
type input "[PERSON_NAME]阡(無代號)"
click at [254, 159] on input "技術協助-2" at bounding box center [253, 156] width 32 height 11
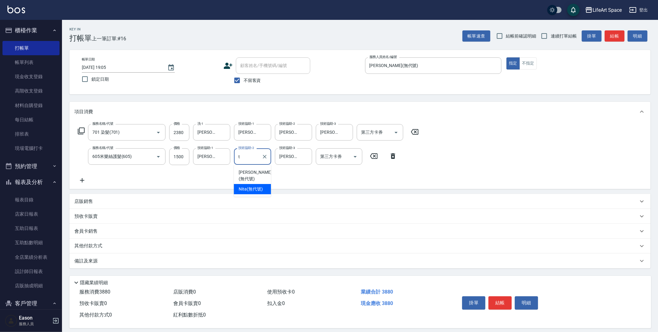
click at [252, 186] on span "Nita (無代號)" at bounding box center [251, 189] width 24 height 7
type input "Nita (無代號)"
click at [175, 261] on div "備註及來源" at bounding box center [356, 261] width 564 height 7
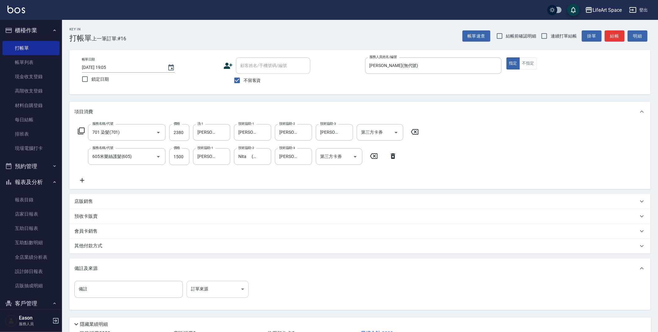
click at [235, 289] on body "LifeArt Space 登出 櫃檯作業 打帳單 帳單列表 現金收支登錄 高階收支登錄 材料自購登錄 每日結帳 排班表 現場電腦打卡 預約管理 預約管理 單…" at bounding box center [329, 188] width 658 height 377
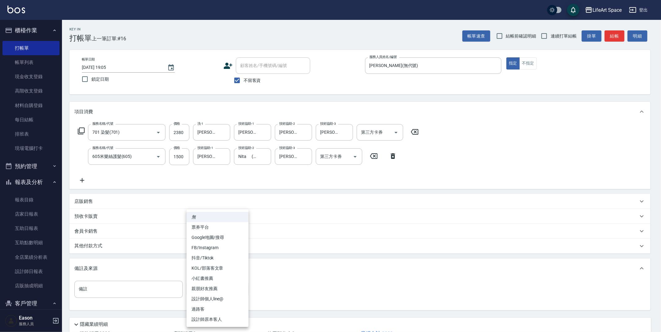
click at [233, 321] on li "設計師原本客人" at bounding box center [218, 319] width 62 height 10
type input "設計師原本客人"
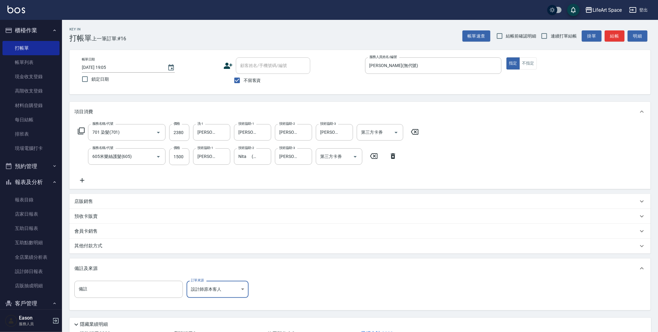
click at [155, 245] on div "其他付款方式" at bounding box center [356, 245] width 564 height 7
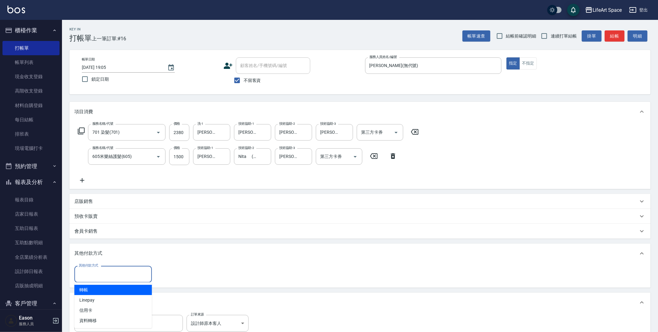
click at [124, 274] on input "其他付款方式" at bounding box center [113, 273] width 72 height 11
click at [117, 302] on span "Linepay" at bounding box center [113, 300] width 78 height 10
type input "Linepay"
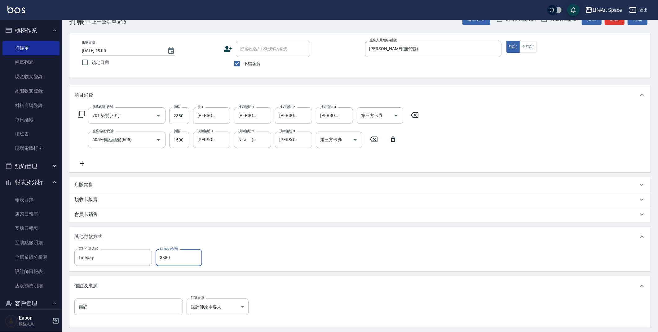
scroll to position [82, 0]
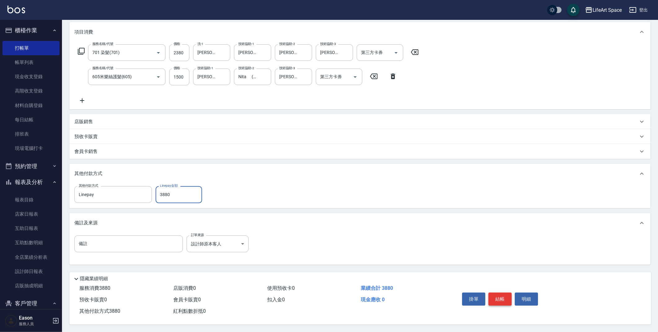
type input "3880"
click at [499, 298] on button "結帳" at bounding box center [500, 298] width 23 height 13
